Goal: Transaction & Acquisition: Purchase product/service

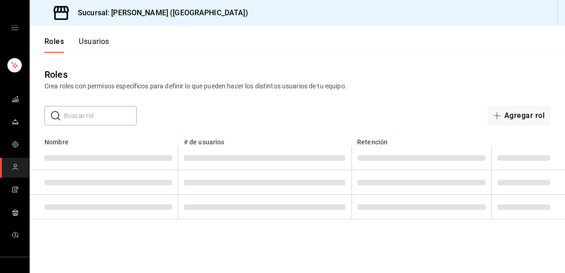
click at [17, 210] on link "mailbox folders" at bounding box center [14, 213] width 29 height 20
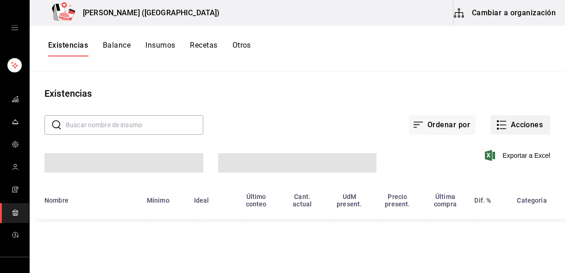
click at [519, 124] on button "Acciones" at bounding box center [520, 124] width 60 height 19
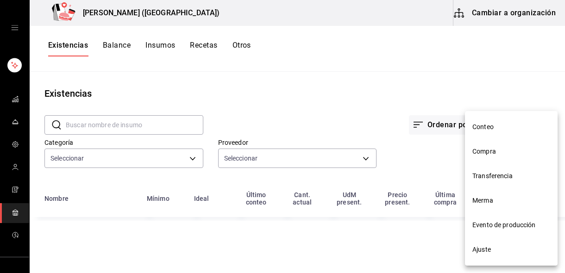
click at [496, 154] on span "Compra" at bounding box center [511, 152] width 78 height 10
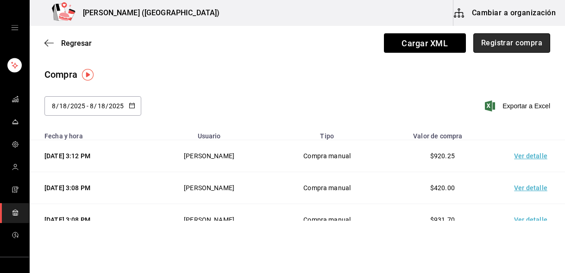
click at [511, 45] on button "Registrar compra" at bounding box center [511, 42] width 77 height 19
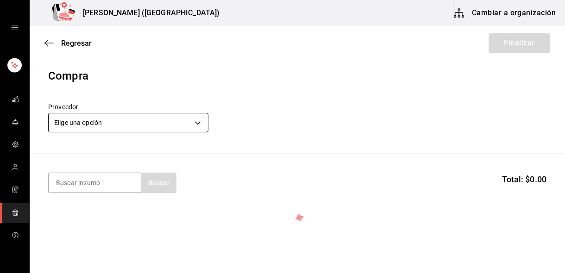
click at [107, 124] on body "Nikkori (Lindavista) Cambiar a organización Regresar Finalizar Compra Proveedor…" at bounding box center [282, 110] width 565 height 221
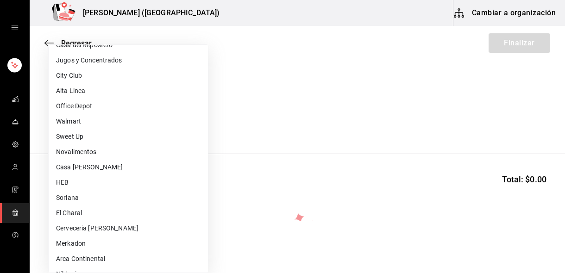
scroll to position [360, 0]
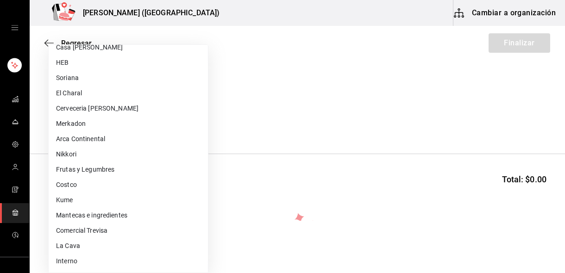
click at [113, 170] on li "Frutas y Legumbres" at bounding box center [128, 169] width 159 height 15
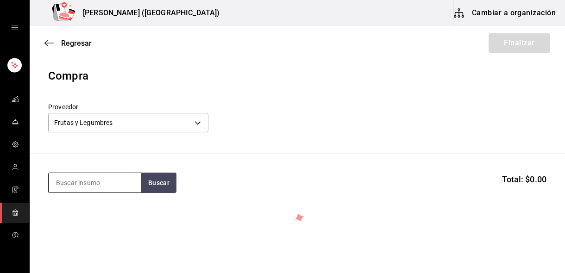
click at [110, 180] on input at bounding box center [95, 182] width 93 height 19
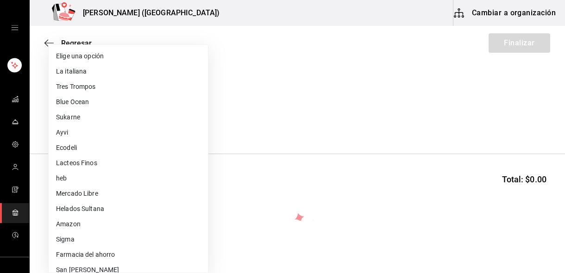
click at [107, 126] on body "Nikkori (Lindavista) Cambiar a organización Regresar Finalizar Compra Proveedor…" at bounding box center [282, 110] width 565 height 221
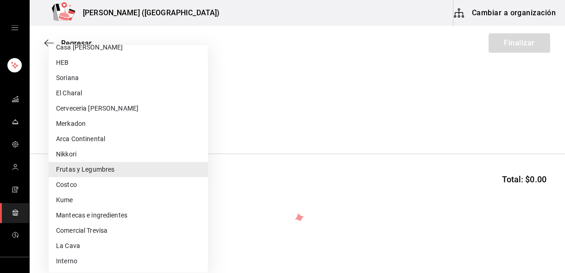
click at [101, 95] on li "El Charal" at bounding box center [128, 93] width 159 height 15
type input "e378bbd6-4a7c-4c28-a254-1cfe5b46c694"
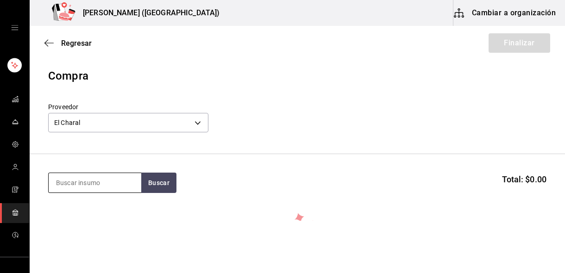
click at [80, 184] on input at bounding box center [95, 182] width 93 height 19
type input "camaron"
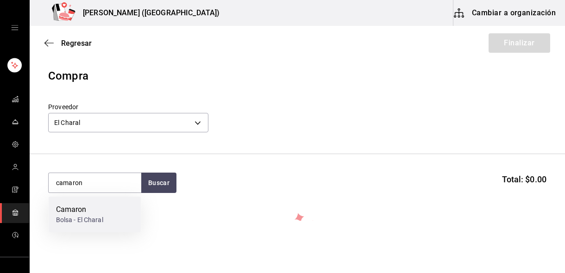
click at [83, 213] on div "Camaron" at bounding box center [79, 209] width 47 height 11
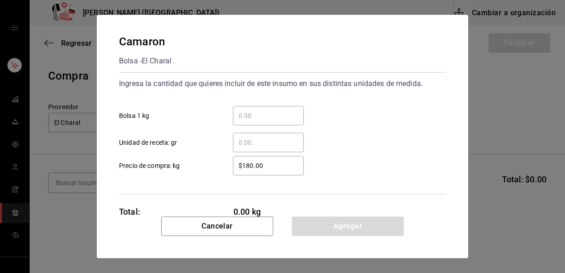
click at [260, 121] on input "​ Bolsa 1 kg" at bounding box center [268, 115] width 71 height 11
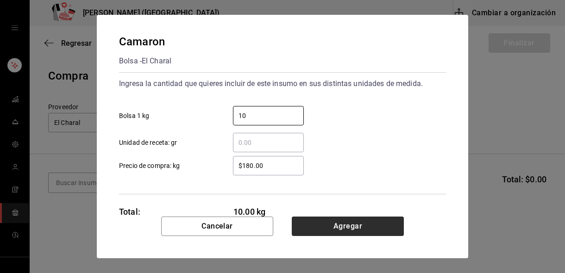
type input "10"
click at [345, 229] on button "Agregar" at bounding box center [348, 226] width 112 height 19
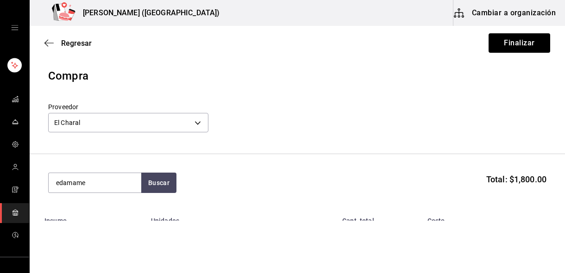
type input "edamame"
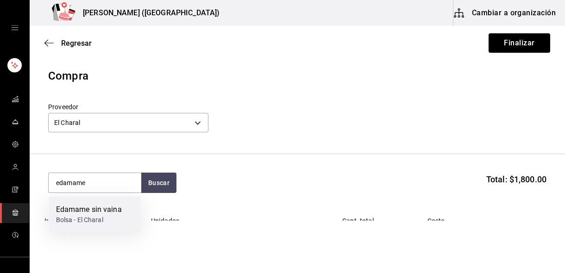
click at [64, 209] on div "Edamame sin vaina" at bounding box center [89, 209] width 66 height 11
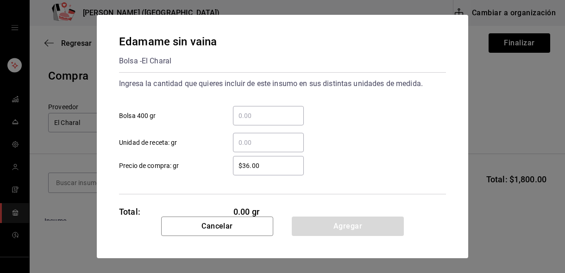
click at [261, 117] on input "​ Bolsa 400 gr" at bounding box center [268, 115] width 71 height 11
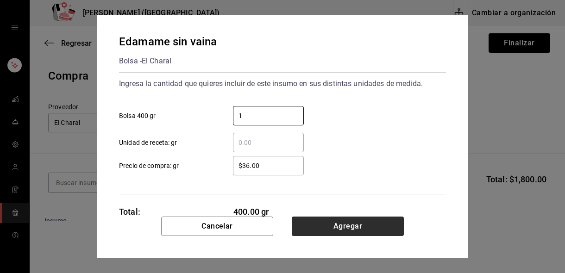
type input "1"
click at [313, 224] on button "Agregar" at bounding box center [348, 226] width 112 height 19
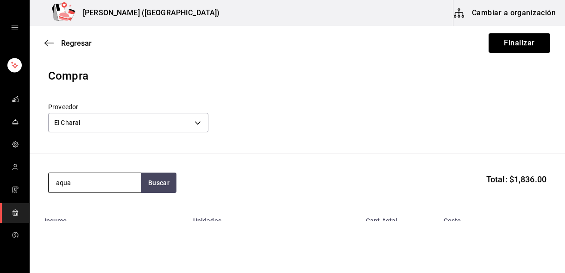
type input "aqua"
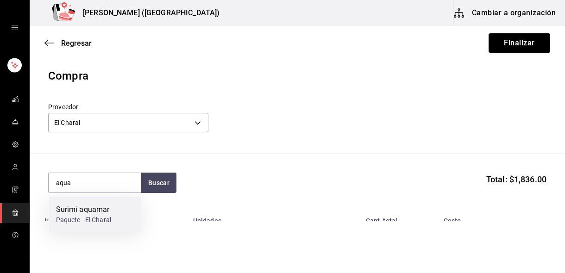
click at [81, 211] on div "Surimi aquamar" at bounding box center [84, 209] width 56 height 11
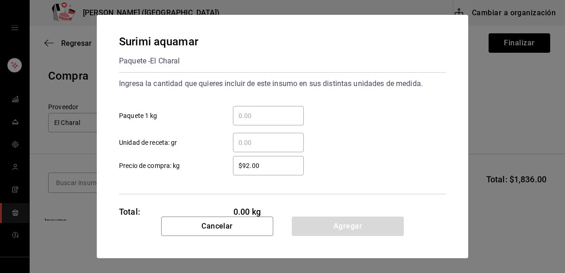
click at [256, 117] on input "​ Paquete 1 kg" at bounding box center [268, 115] width 71 height 11
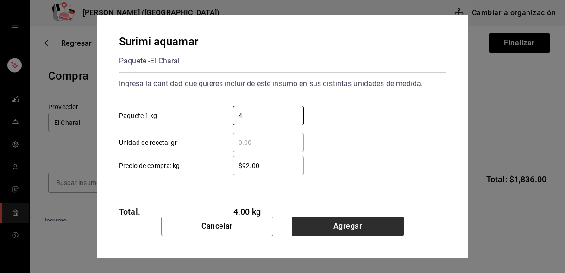
type input "4"
click at [332, 220] on button "Agregar" at bounding box center [348, 226] width 112 height 19
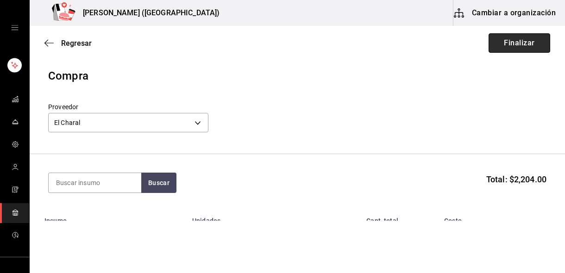
click at [519, 45] on button "Finalizar" at bounding box center [520, 42] width 62 height 19
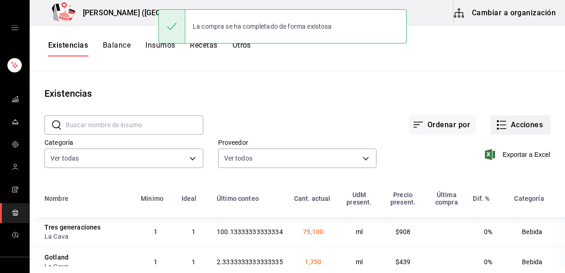
click at [520, 130] on button "Acciones" at bounding box center [520, 124] width 60 height 19
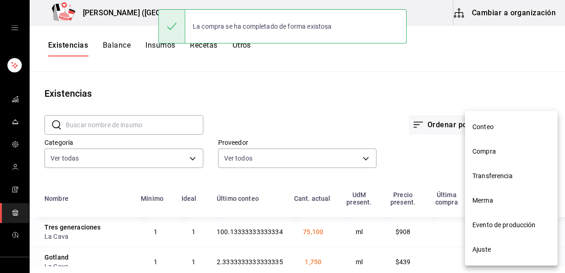
click at [490, 153] on span "Compra" at bounding box center [511, 152] width 78 height 10
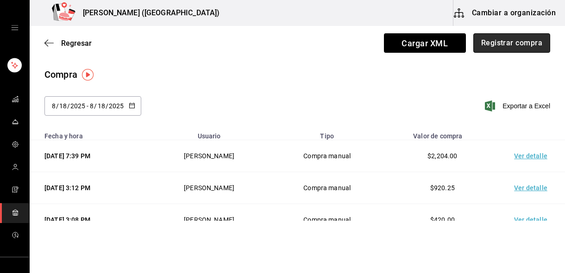
click at [497, 42] on button "Registrar compra" at bounding box center [511, 42] width 77 height 19
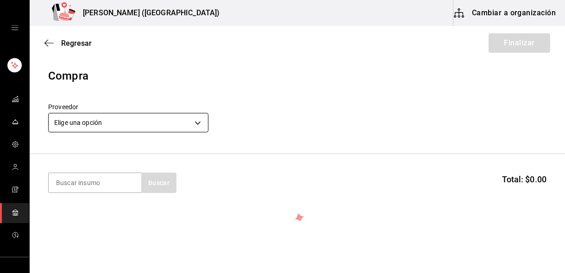
click at [104, 129] on body "Nikkori (Lindavista) Cambiar a organización Regresar Finalizar Compra Proveedor…" at bounding box center [282, 110] width 565 height 221
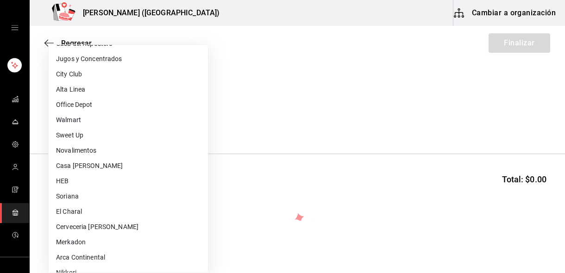
scroll to position [239, 0]
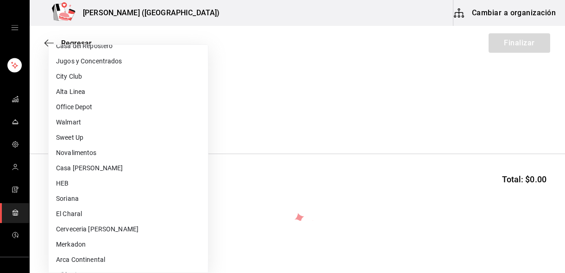
click at [110, 151] on li "Novalimentos" at bounding box center [128, 152] width 159 height 15
type input "ceeffab6-e994-465a-9b72-f7943f9dc289"
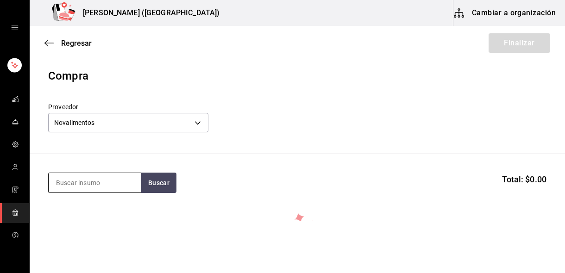
click at [96, 188] on input at bounding box center [95, 182] width 93 height 19
type input "d"
type input "eda"
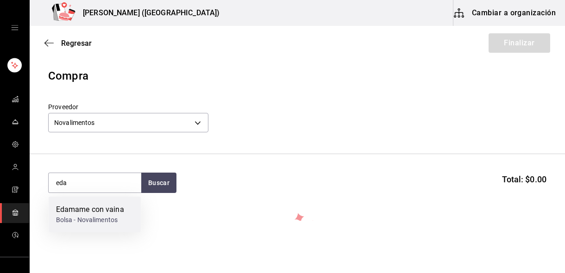
click at [102, 219] on div "Bolsa - Novalimentos" at bounding box center [90, 220] width 68 height 10
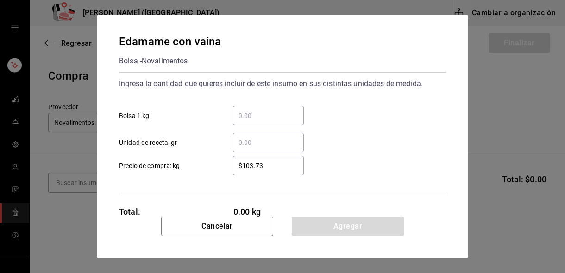
click at [255, 122] on div "​" at bounding box center [268, 115] width 71 height 19
click at [255, 121] on input "​ Bolsa 1 kg" at bounding box center [268, 115] width 71 height 11
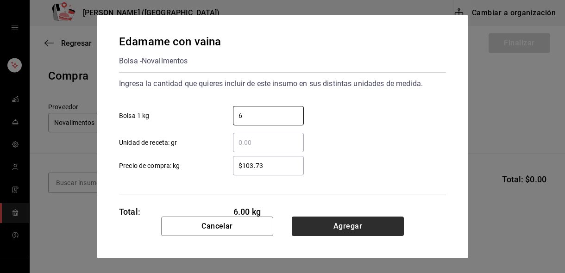
type input "6"
click at [318, 224] on button "Agregar" at bounding box center [348, 226] width 112 height 19
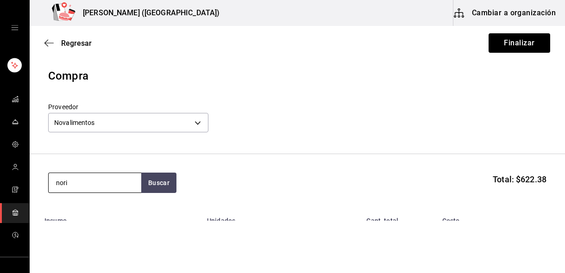
type input "nori"
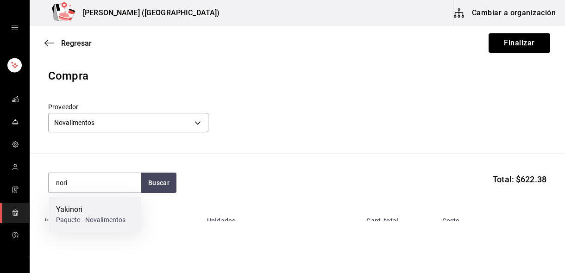
click at [90, 206] on div "Yakinori" at bounding box center [91, 209] width 70 height 11
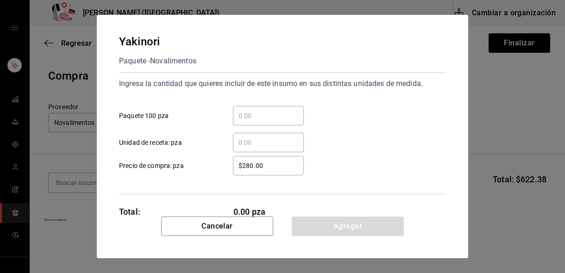
click at [263, 116] on input "​ Paquete 100 pza" at bounding box center [268, 115] width 71 height 11
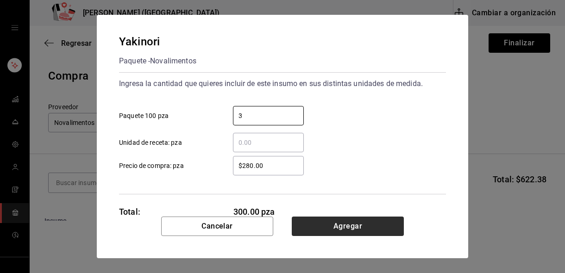
type input "3"
click at [337, 222] on button "Agregar" at bounding box center [348, 226] width 112 height 19
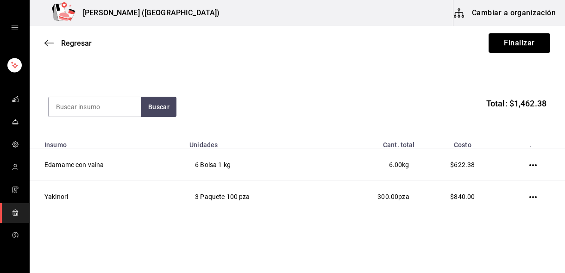
scroll to position [97, 0]
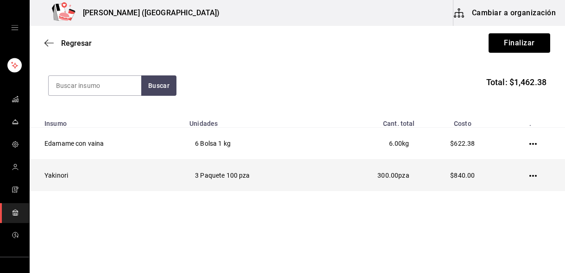
click at [233, 175] on td "3 Paquete 100 pza" at bounding box center [253, 176] width 139 height 32
click at [530, 174] on icon "button" at bounding box center [532, 175] width 7 height 7
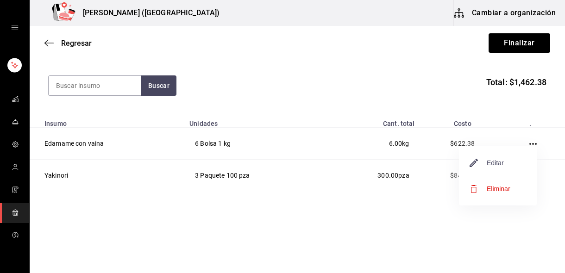
click at [485, 165] on span "Editar" at bounding box center [487, 162] width 34 height 11
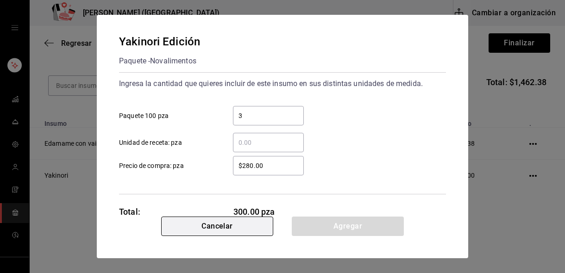
click at [239, 220] on button "Cancelar" at bounding box center [217, 226] width 112 height 19
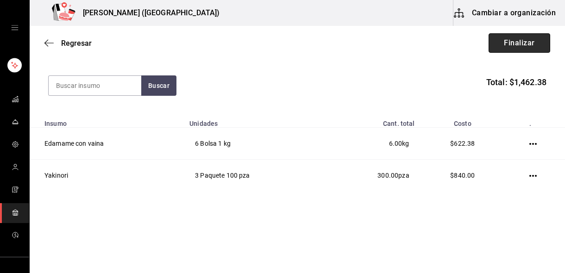
click at [497, 42] on button "Finalizar" at bounding box center [520, 42] width 62 height 19
